Goal: Transaction & Acquisition: Download file/media

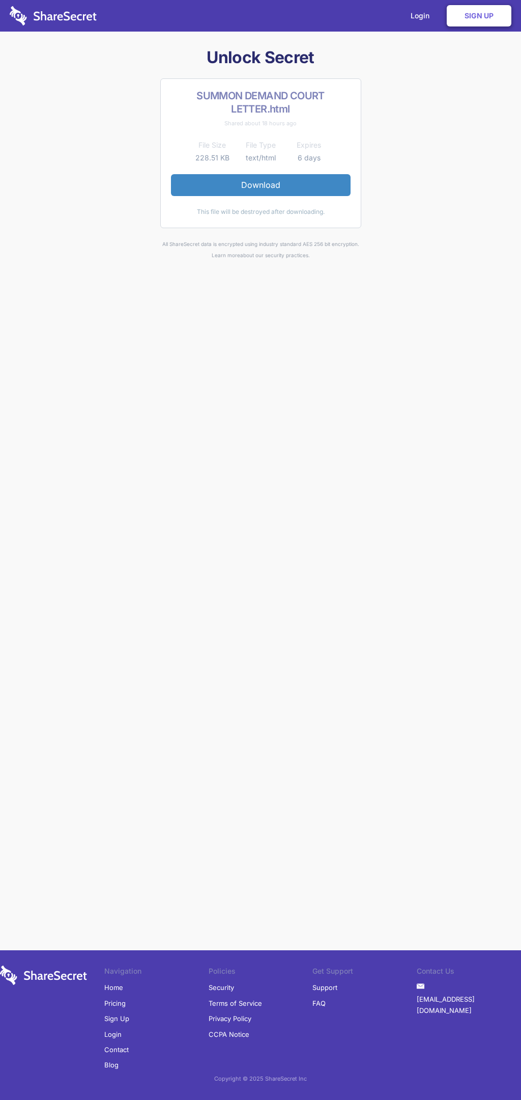
click at [261, 185] on link "Download" at bounding box center [261, 184] width 180 height 21
